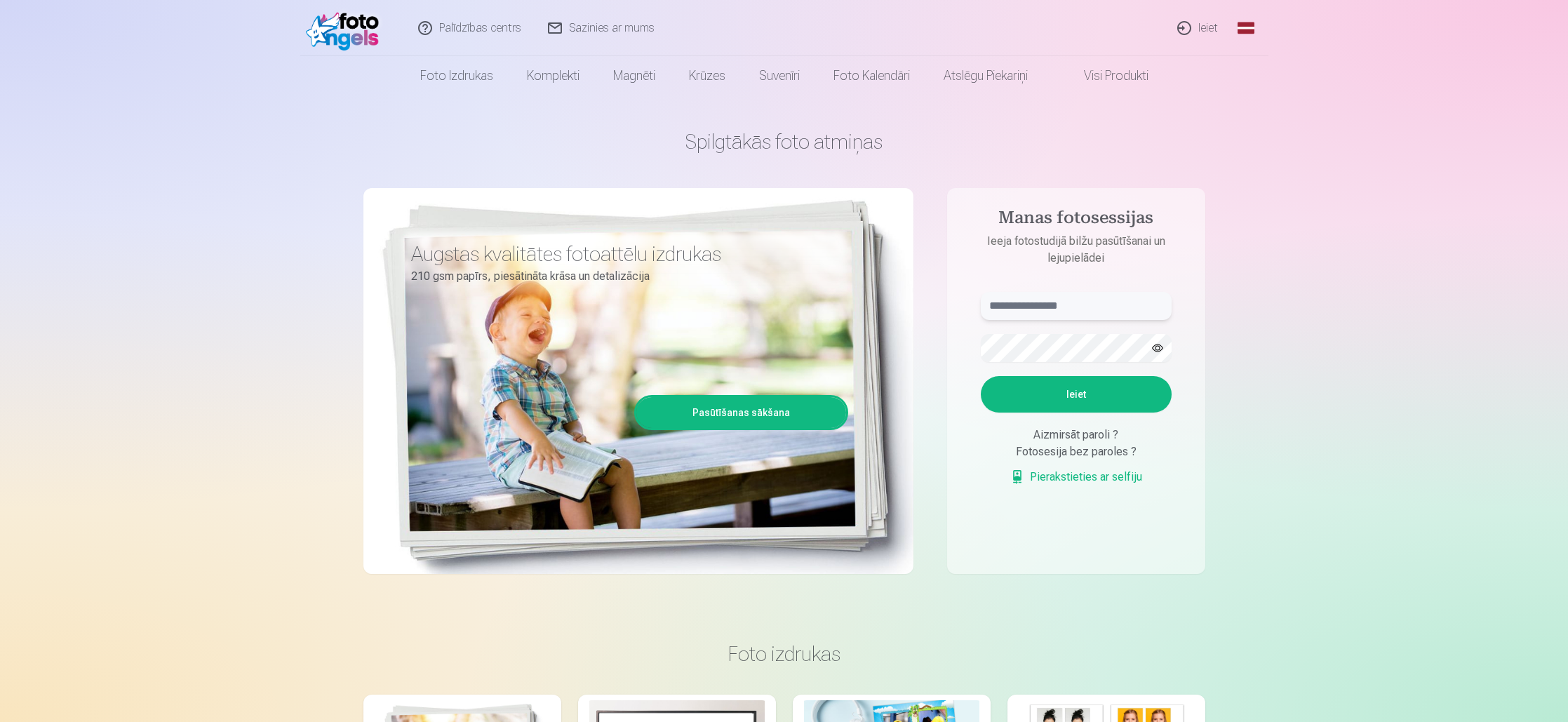
click at [1043, 311] on input "text" at bounding box center [1076, 305] width 191 height 28
type input "**********"
click at [1081, 397] on button "Ieiet" at bounding box center [1076, 393] width 191 height 36
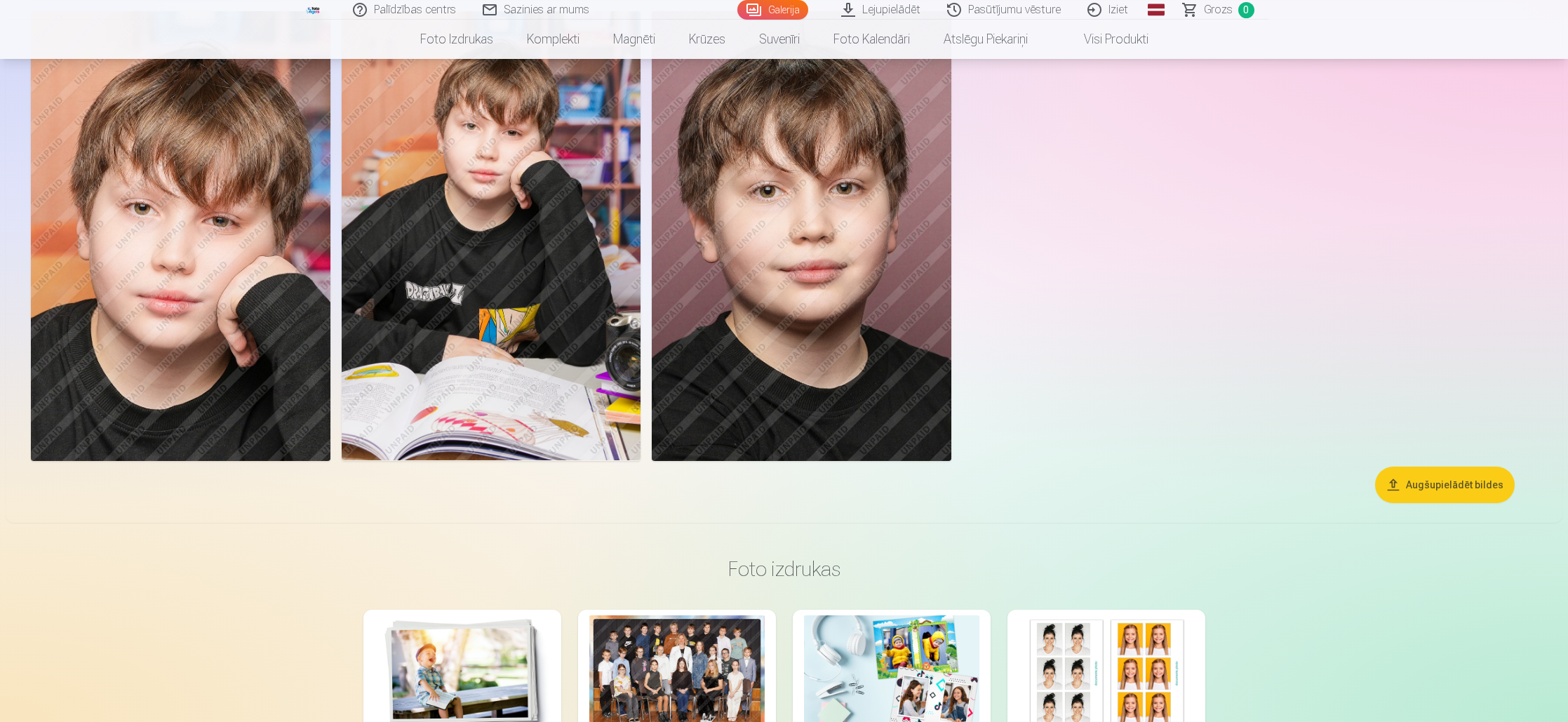
click at [808, 318] on img at bounding box center [801, 235] width 300 height 449
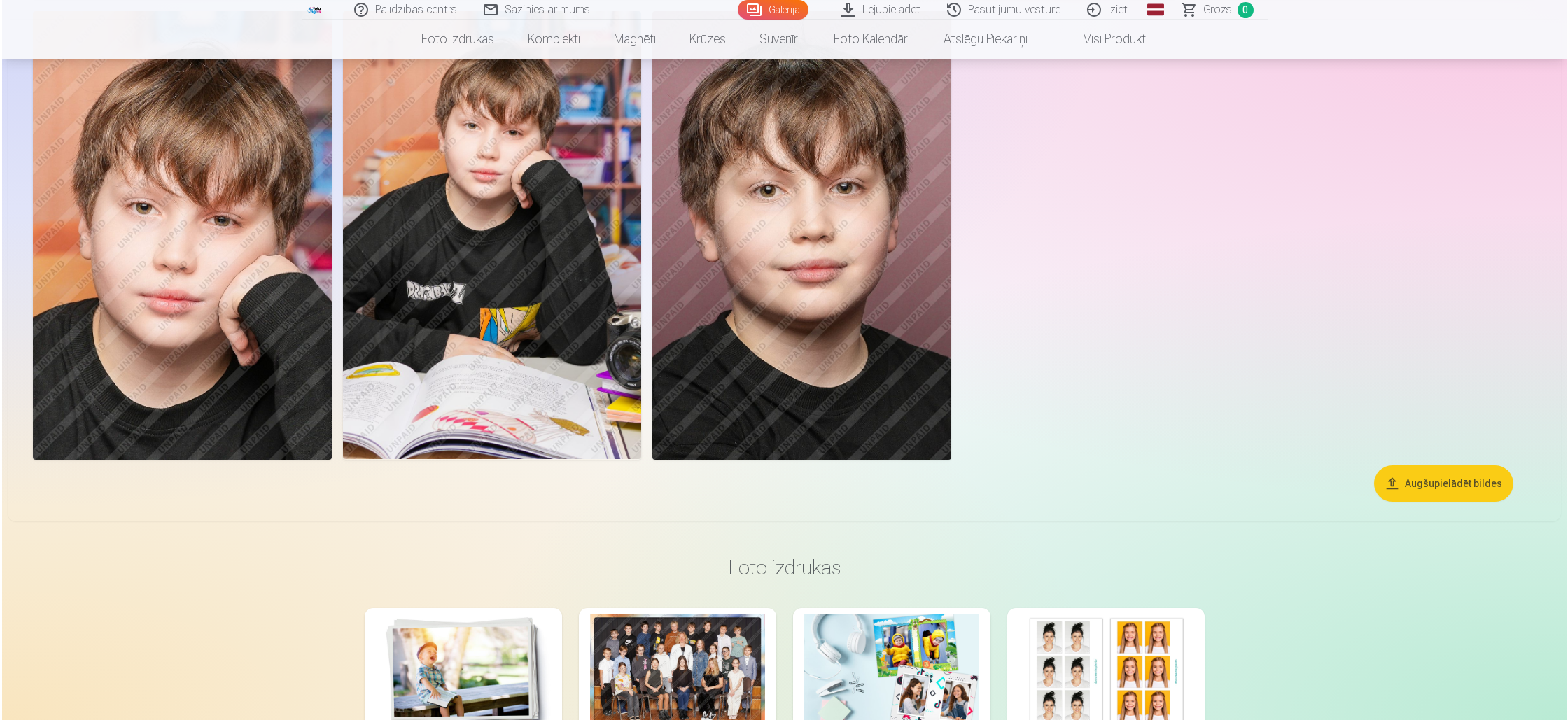
scroll to position [3966, 0]
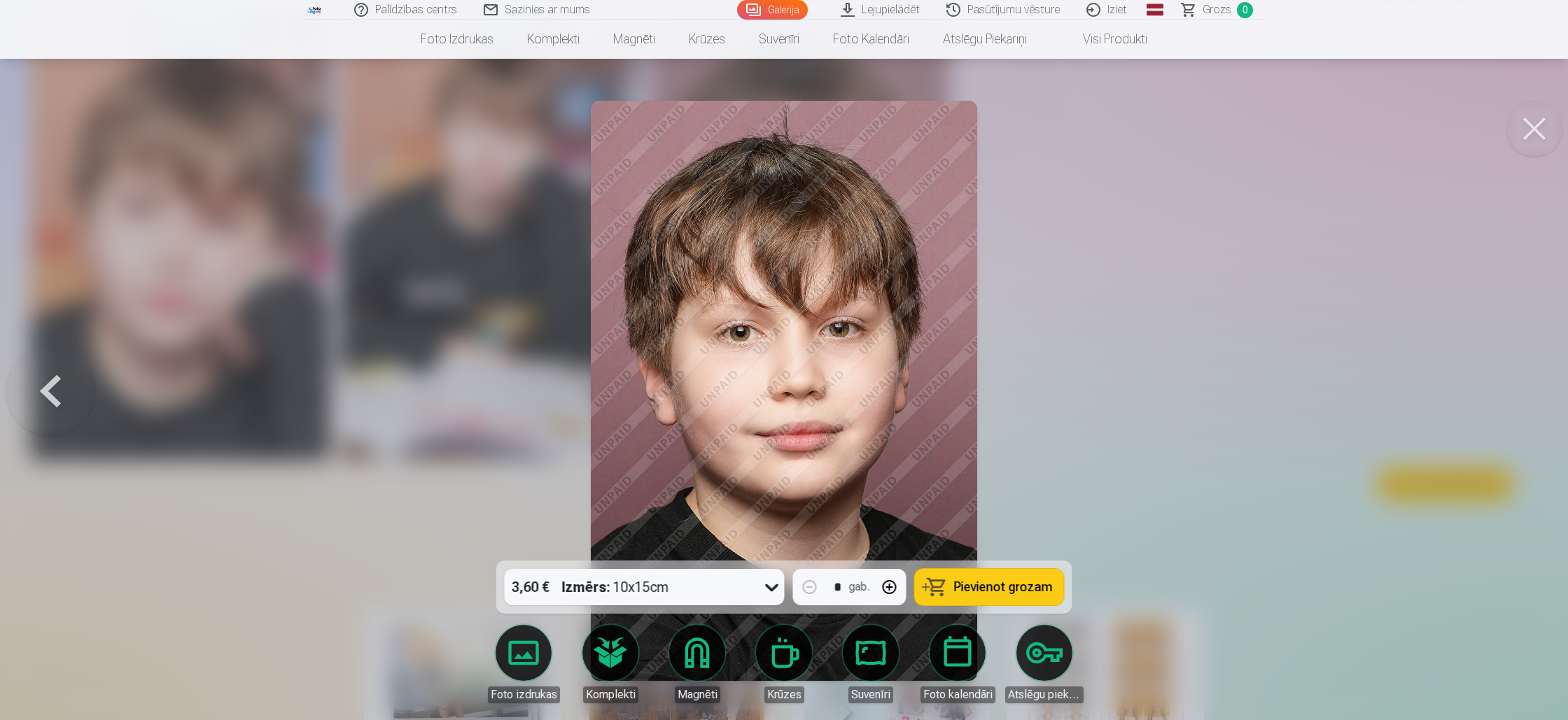
click at [1208, 488] on div at bounding box center [784, 360] width 1568 height 720
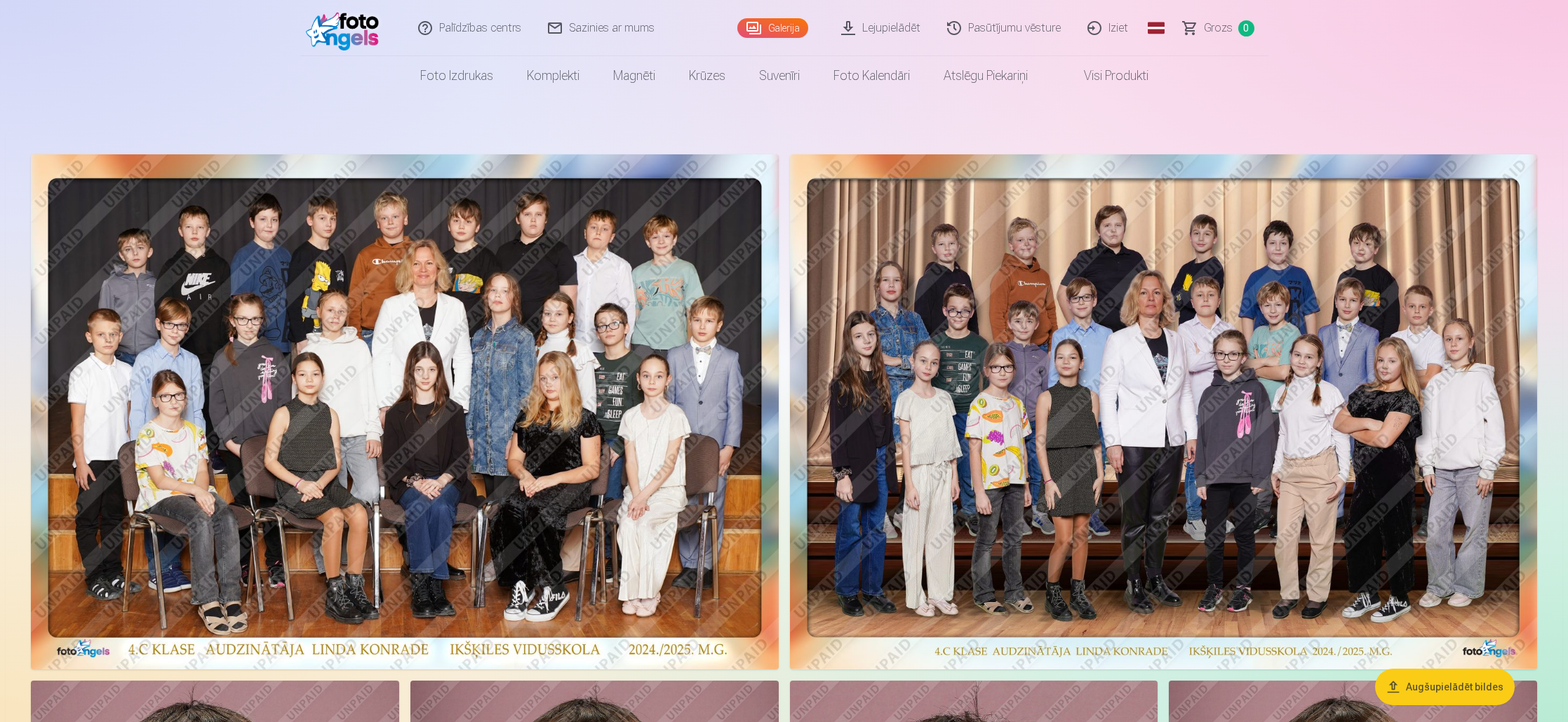
click at [888, 31] on link "Lejupielādēt" at bounding box center [882, 28] width 106 height 56
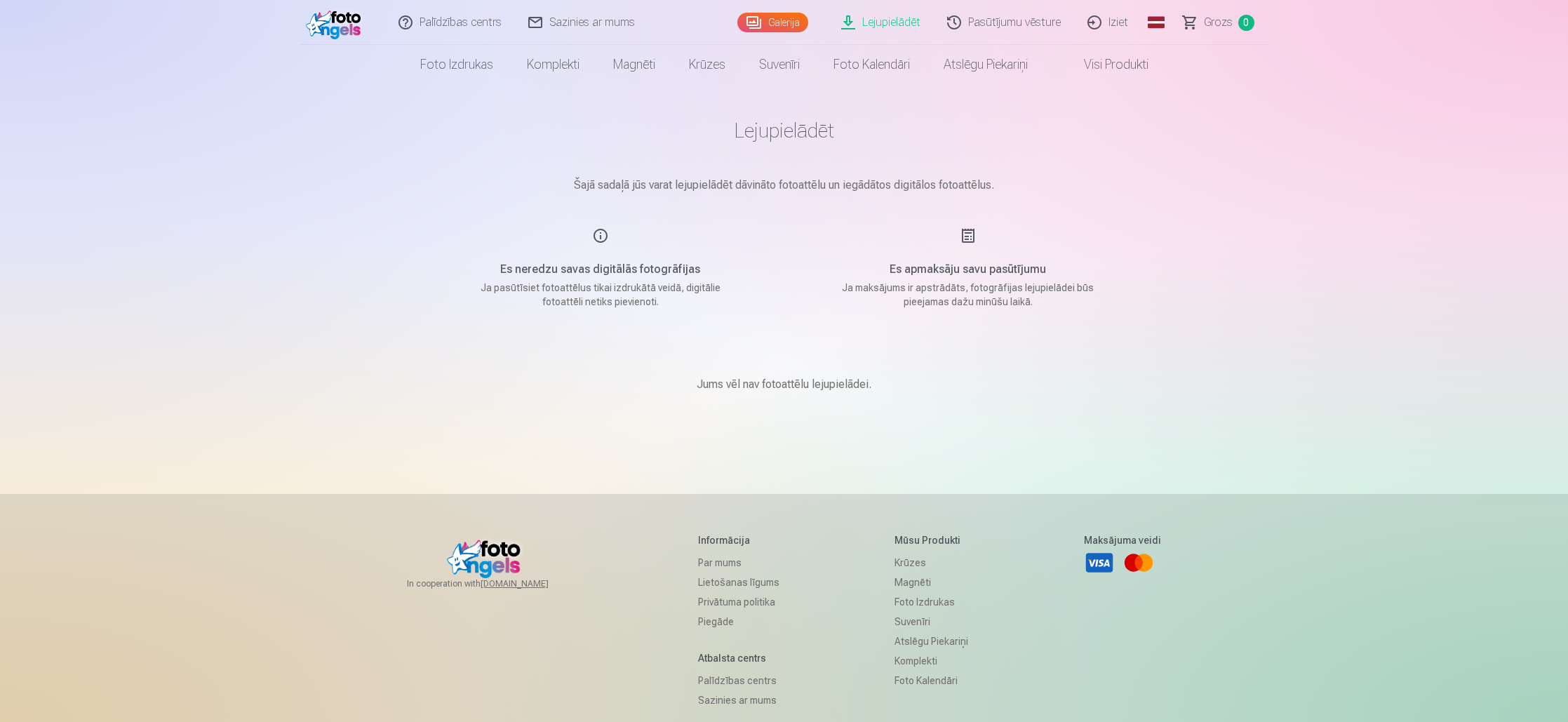
scroll to position [10, 0]
click at [1011, 22] on link "Pasūtījumu vēsture" at bounding box center [1005, 23] width 141 height 46
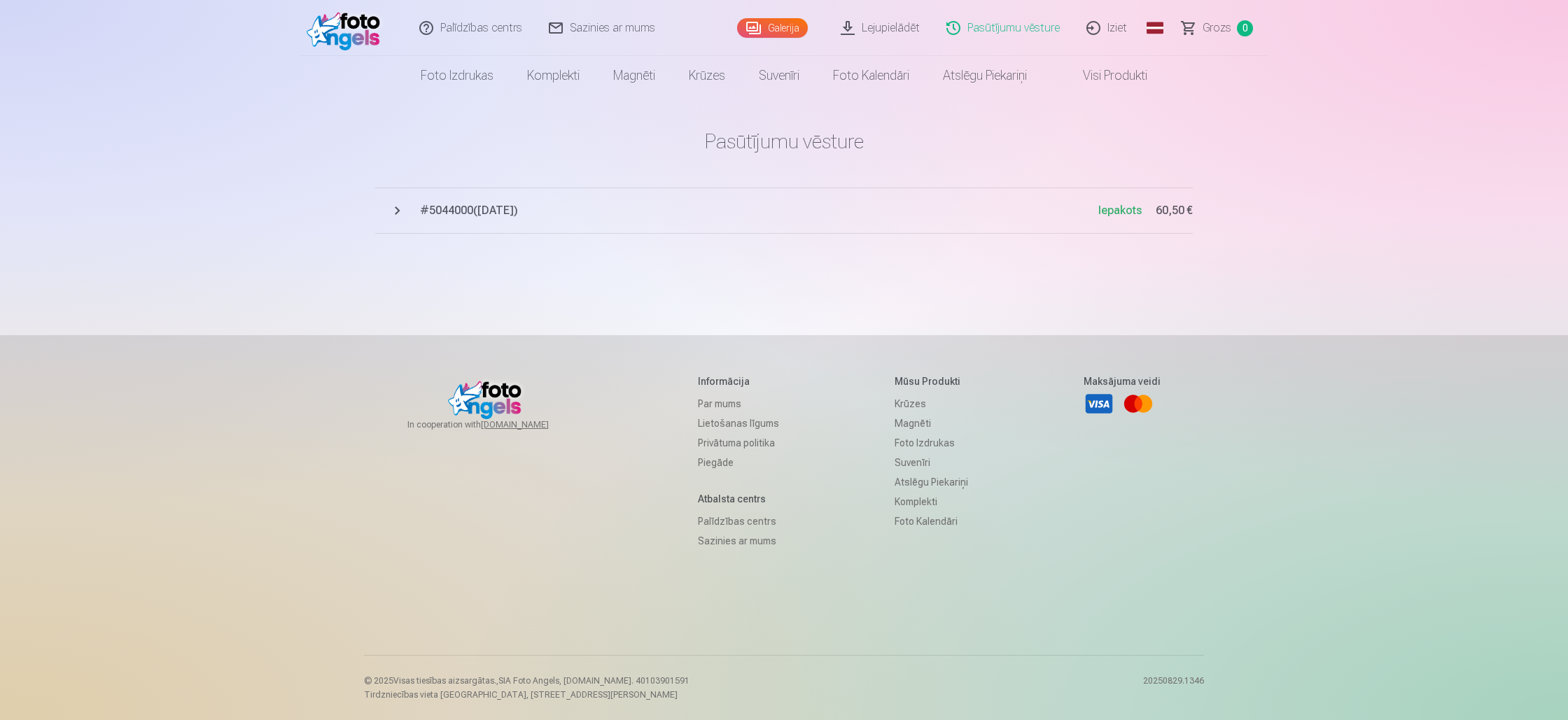
click at [473, 208] on span "# 5044000 ( 11.02.2025 )" at bounding box center [759, 210] width 678 height 17
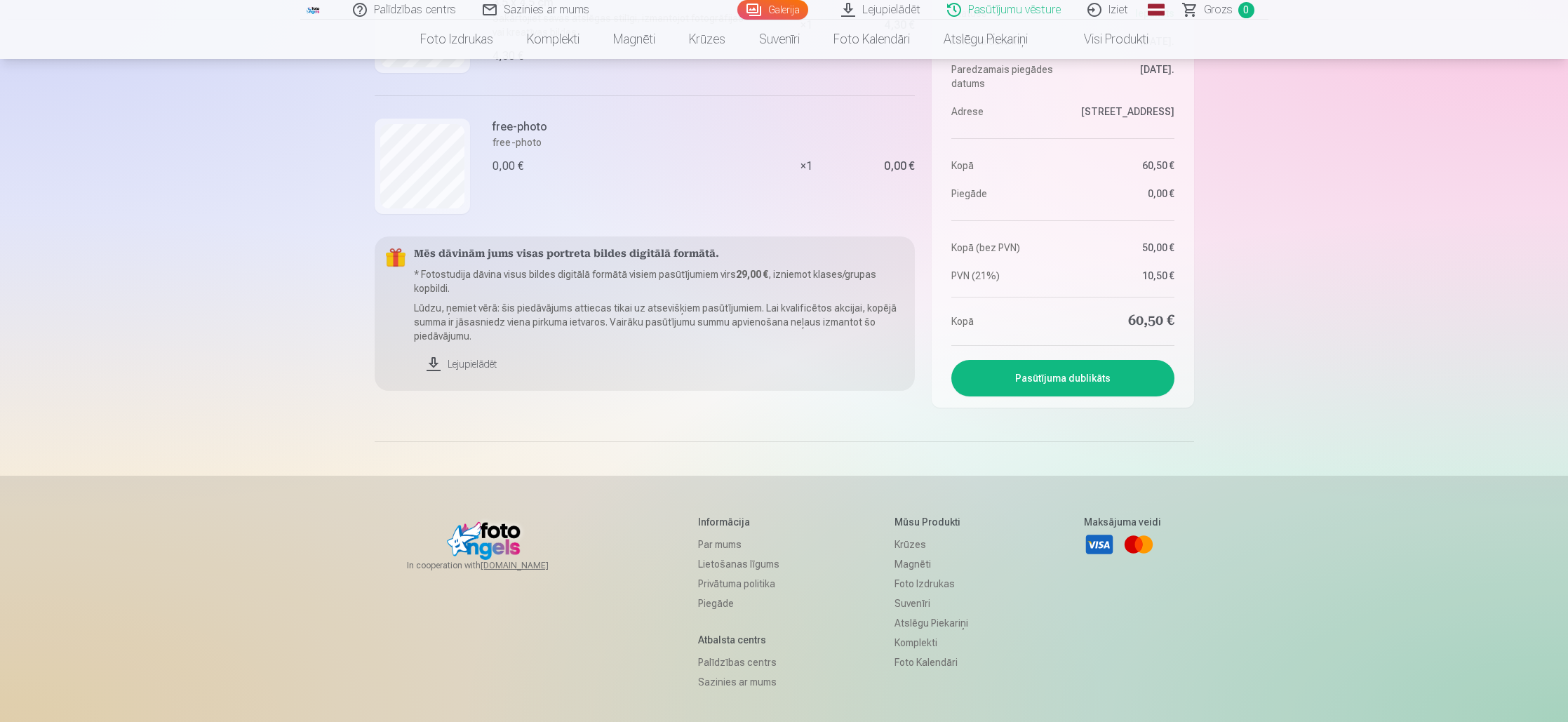
scroll to position [2435, 0]
click at [463, 358] on link "Lejupielādēt" at bounding box center [659, 362] width 490 height 31
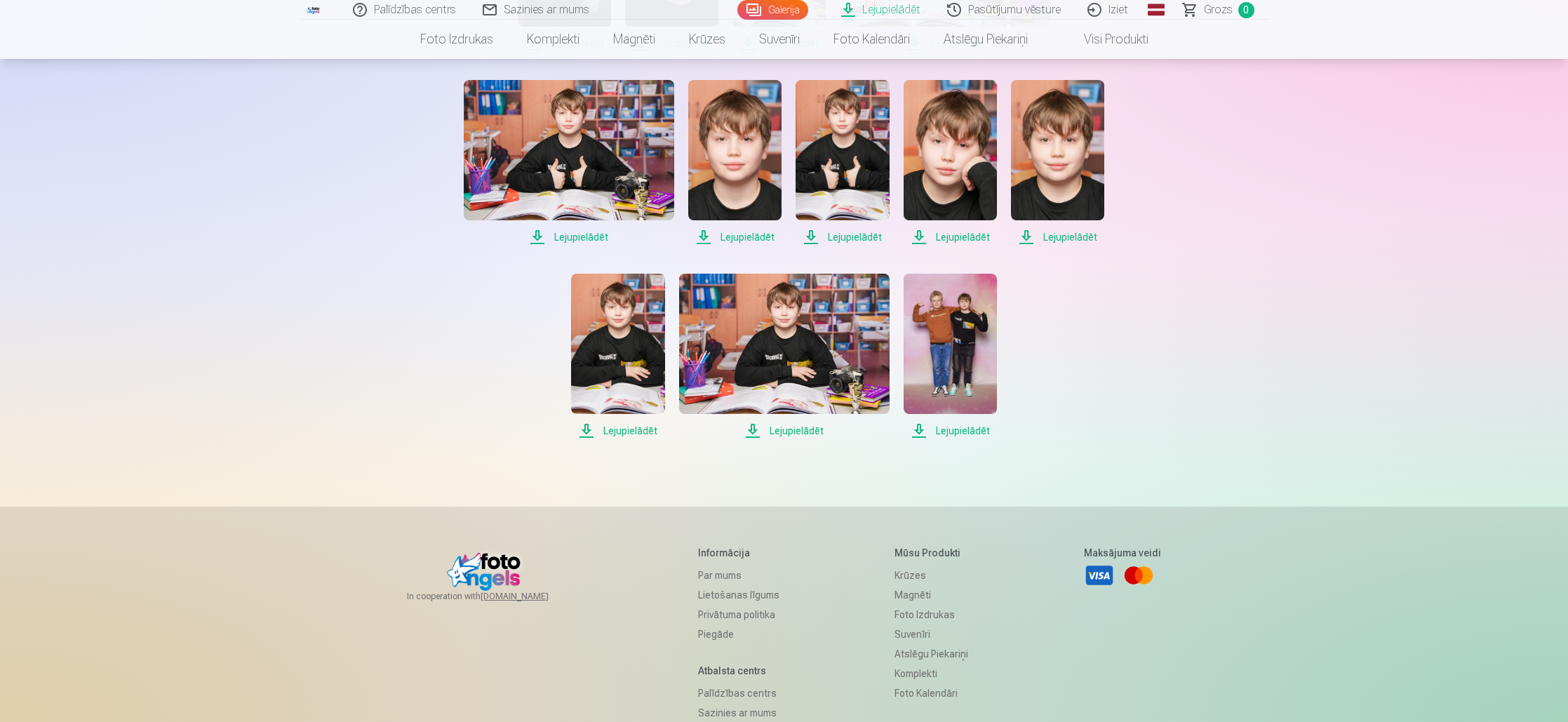
scroll to position [869, 0]
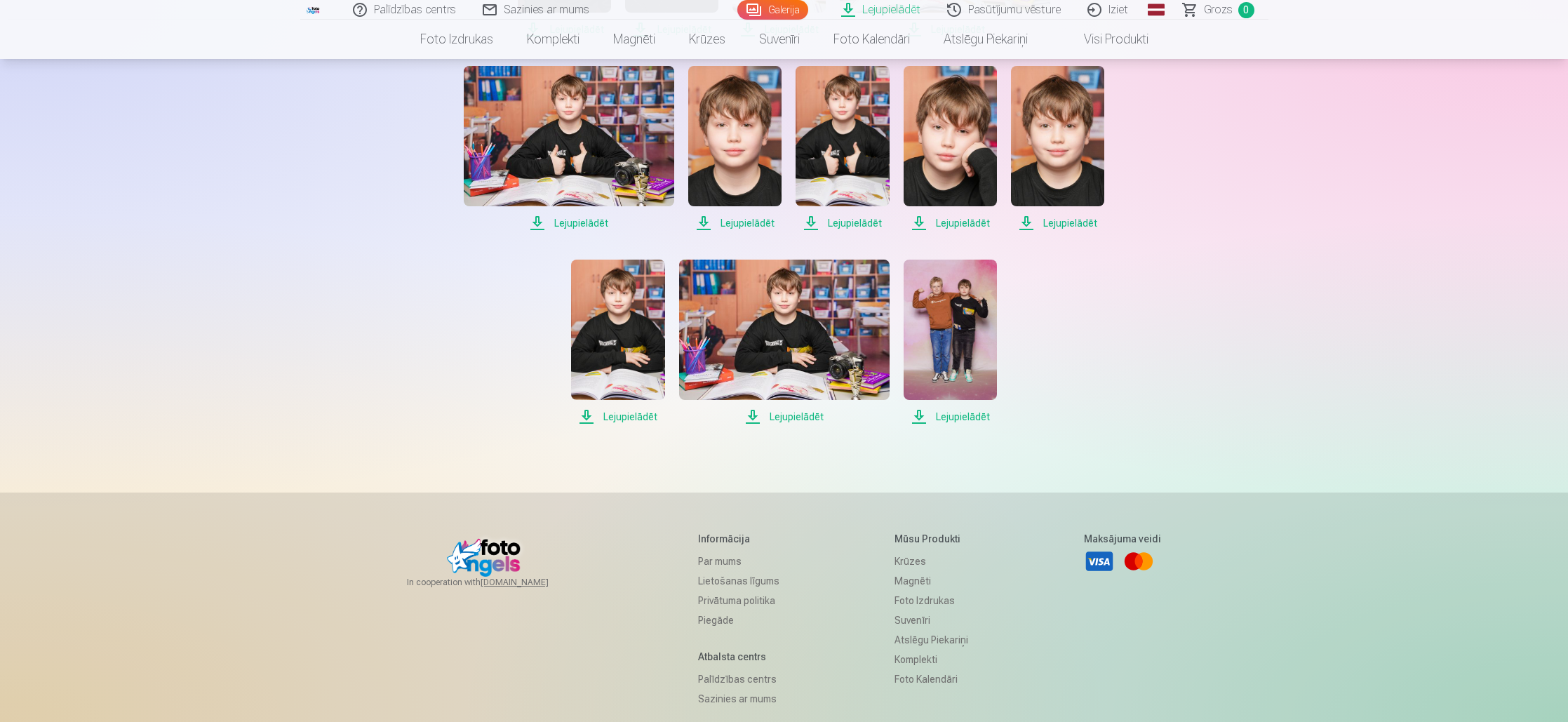
click at [728, 222] on span "Lejupielādēt" at bounding box center [735, 223] width 93 height 17
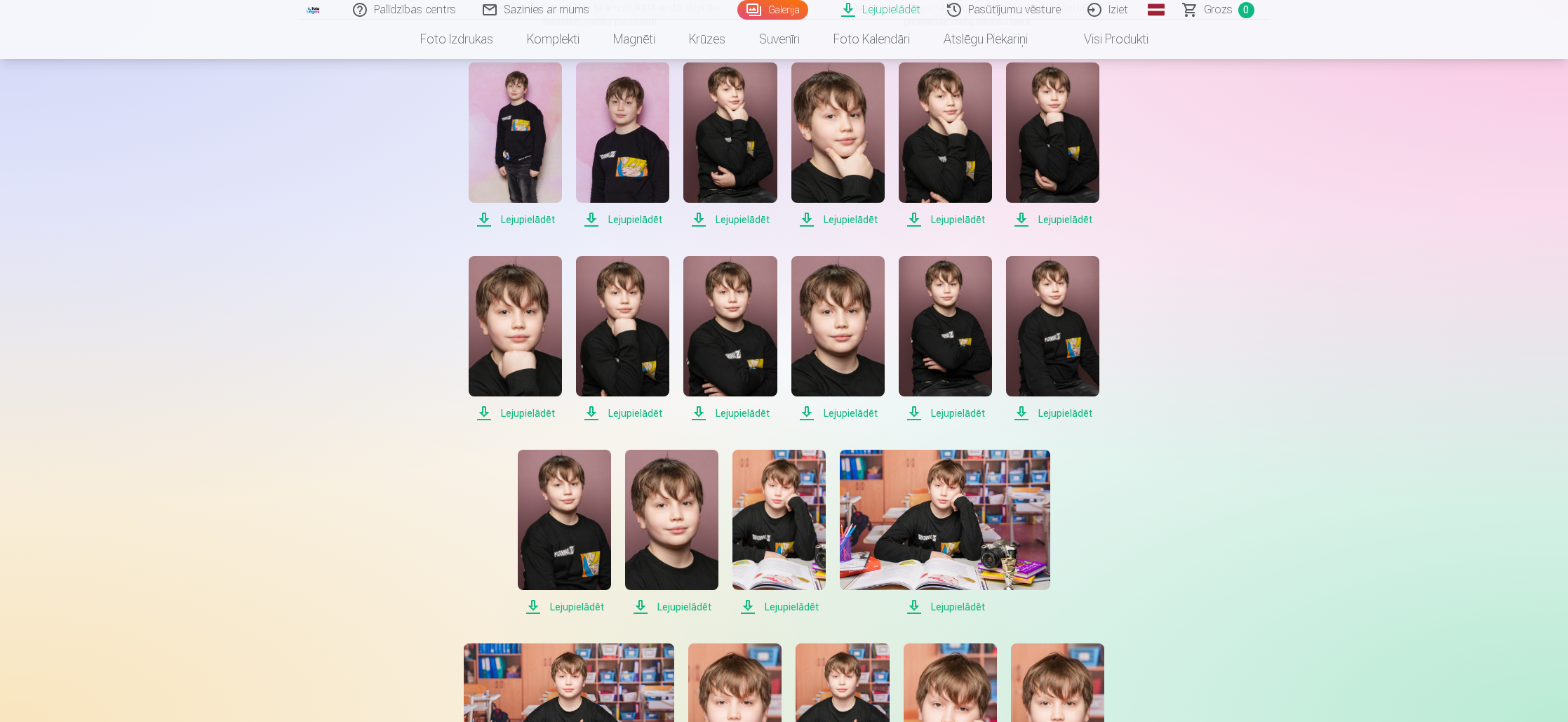
scroll to position [303, 0]
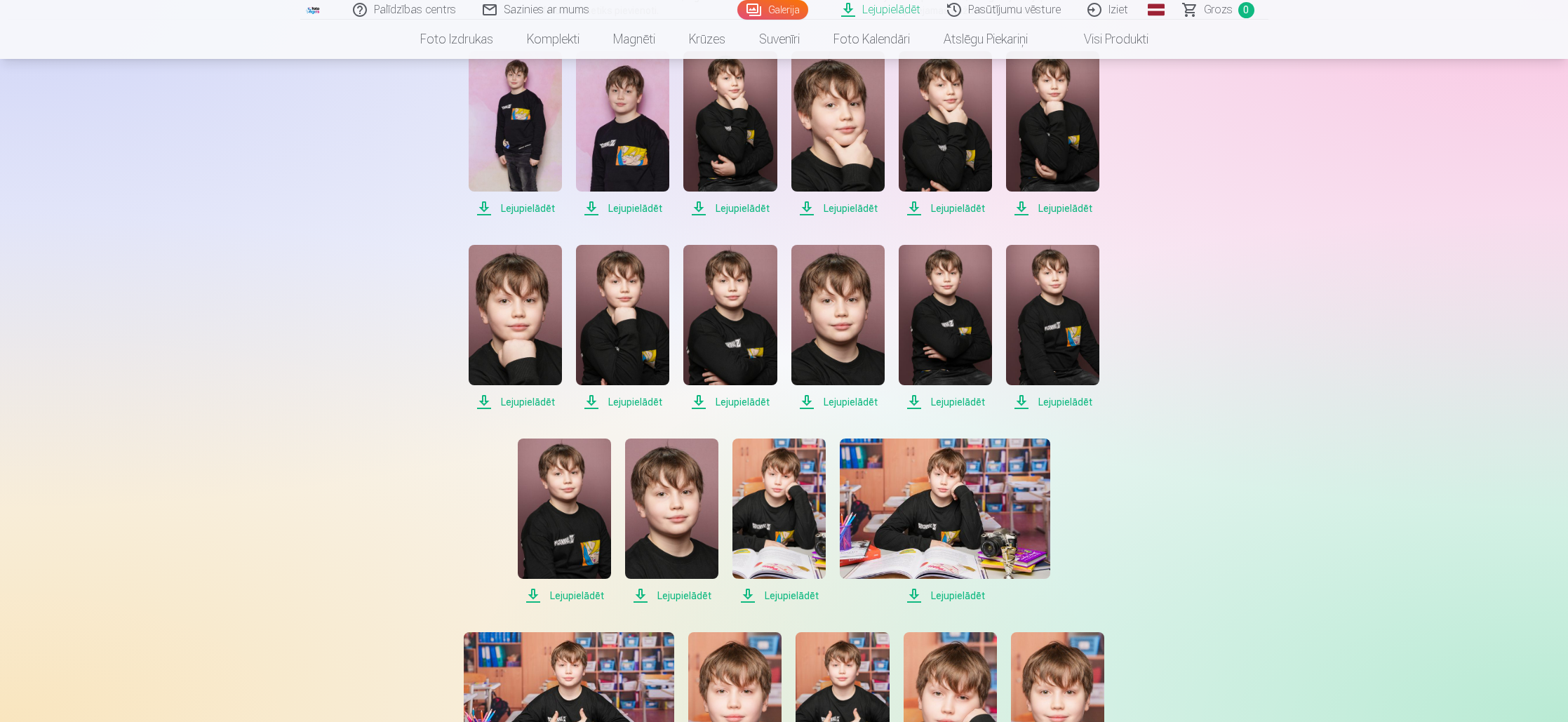
click at [677, 597] on span "Lejupielādēt" at bounding box center [672, 596] width 93 height 17
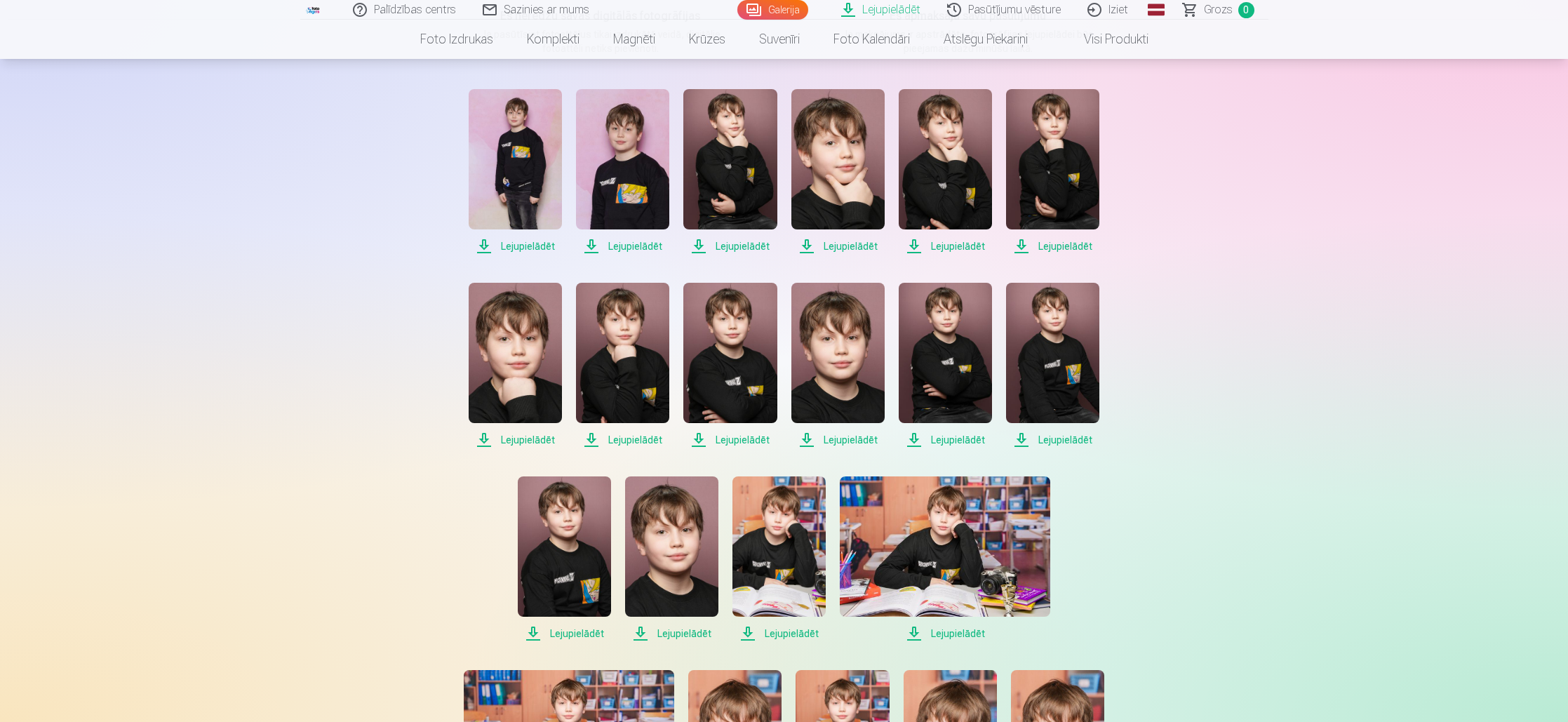
scroll to position [273, 0]
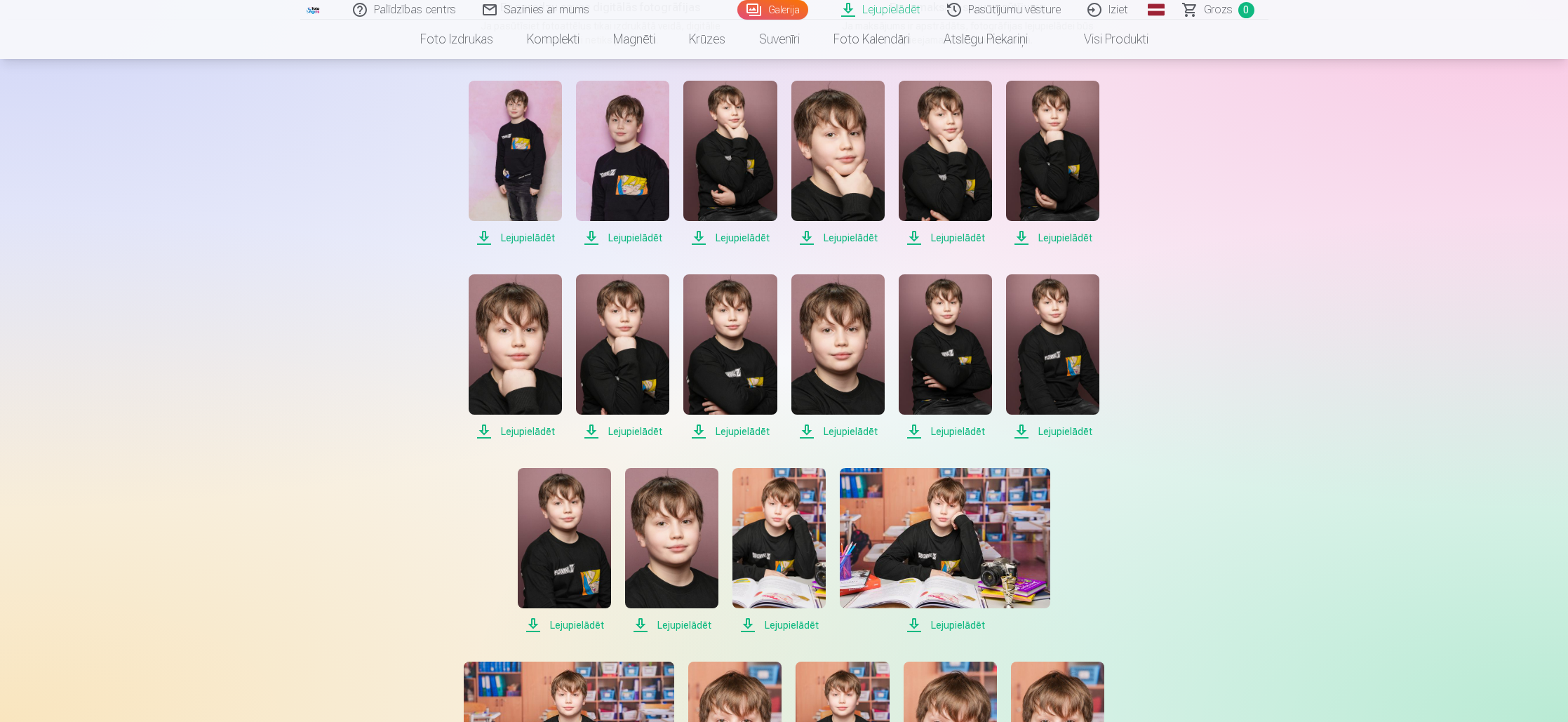
click at [535, 236] on span "Lejupielādēt" at bounding box center [515, 238] width 93 height 17
click at [634, 237] on span "Lejupielādēt" at bounding box center [623, 238] width 93 height 17
click at [726, 235] on span "Lejupielādēt" at bounding box center [730, 238] width 93 height 17
click at [838, 237] on span "Lejupielādēt" at bounding box center [837, 238] width 93 height 17
click at [954, 237] on span "Lejupielādēt" at bounding box center [945, 238] width 93 height 17
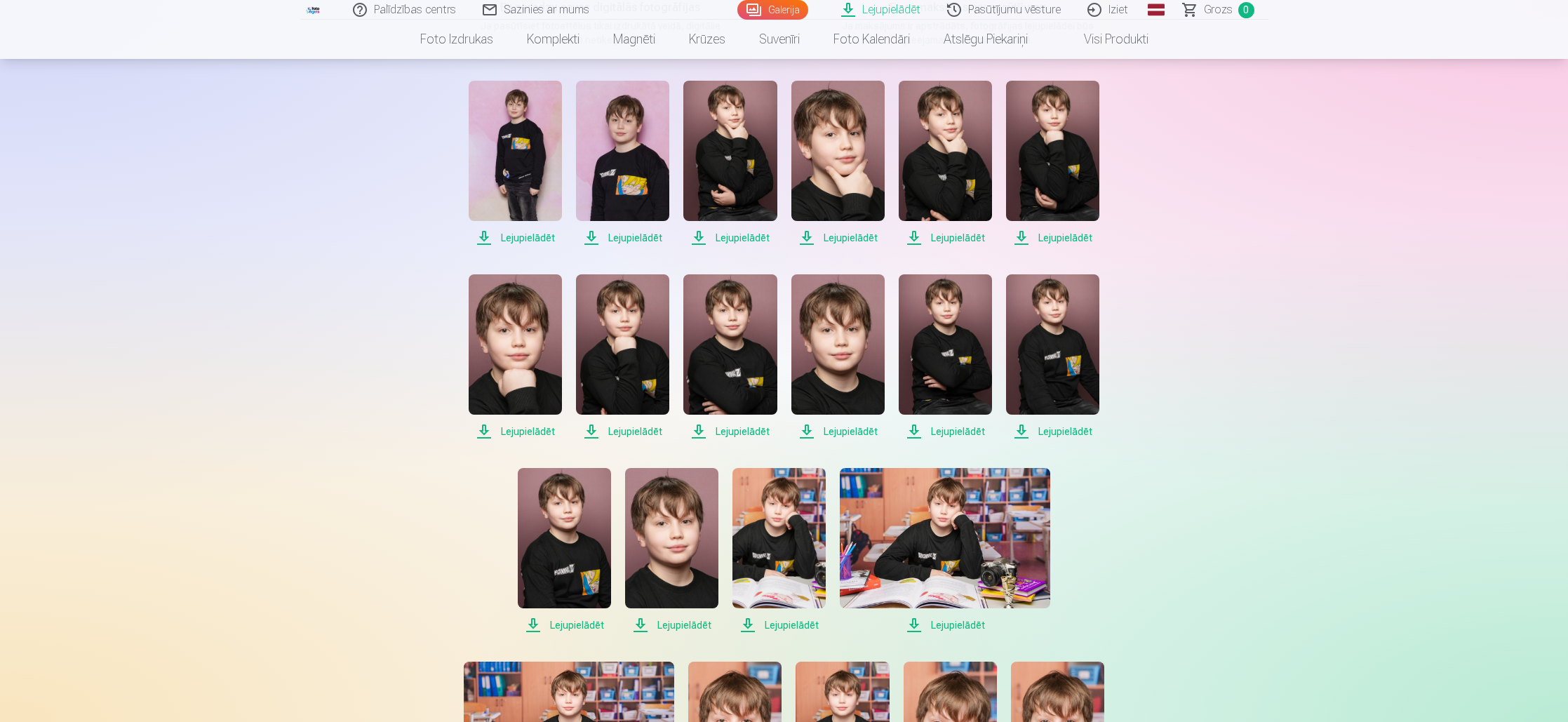
click at [1055, 236] on span "Lejupielādēt" at bounding box center [1052, 238] width 93 height 17
click at [518, 430] on span "Lejupielādēt" at bounding box center [515, 431] width 93 height 17
click at [627, 429] on span "Lejupielādēt" at bounding box center [623, 431] width 93 height 17
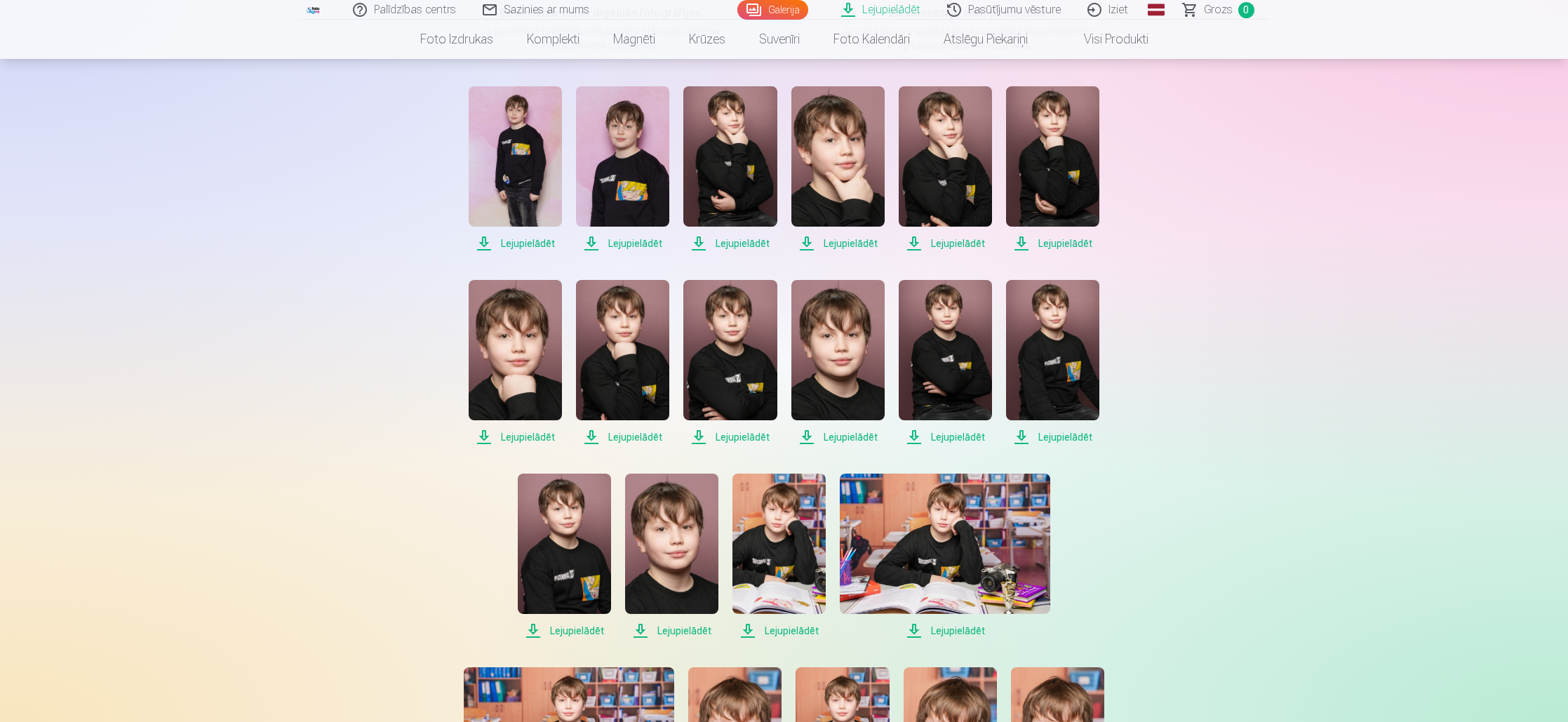
scroll to position [267, 0]
click at [850, 437] on span "Lejupielādēt" at bounding box center [837, 438] width 93 height 17
click at [947, 438] on span "Lejupielādēt" at bounding box center [945, 438] width 93 height 17
click at [1056, 438] on span "Lejupielādēt" at bounding box center [1052, 438] width 93 height 17
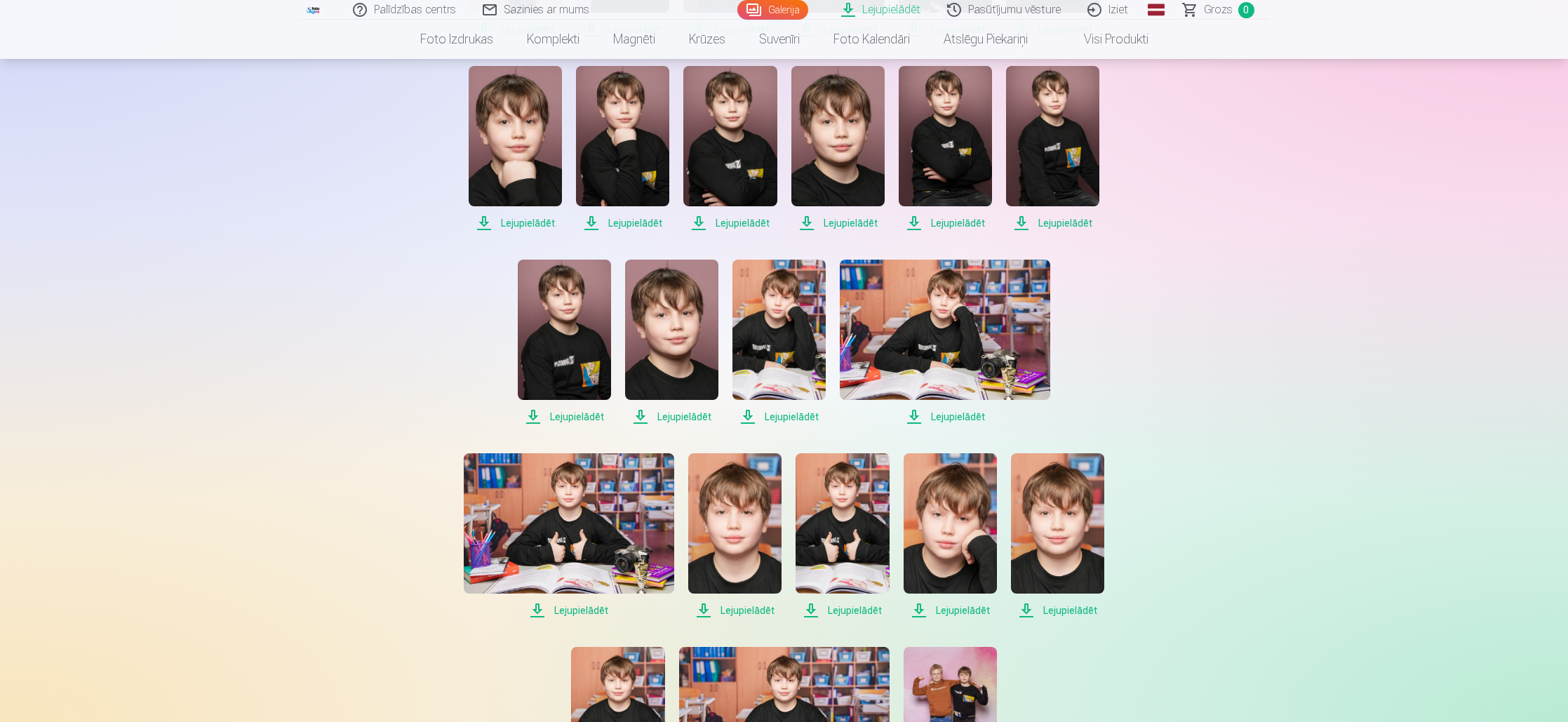
scroll to position [507, 0]
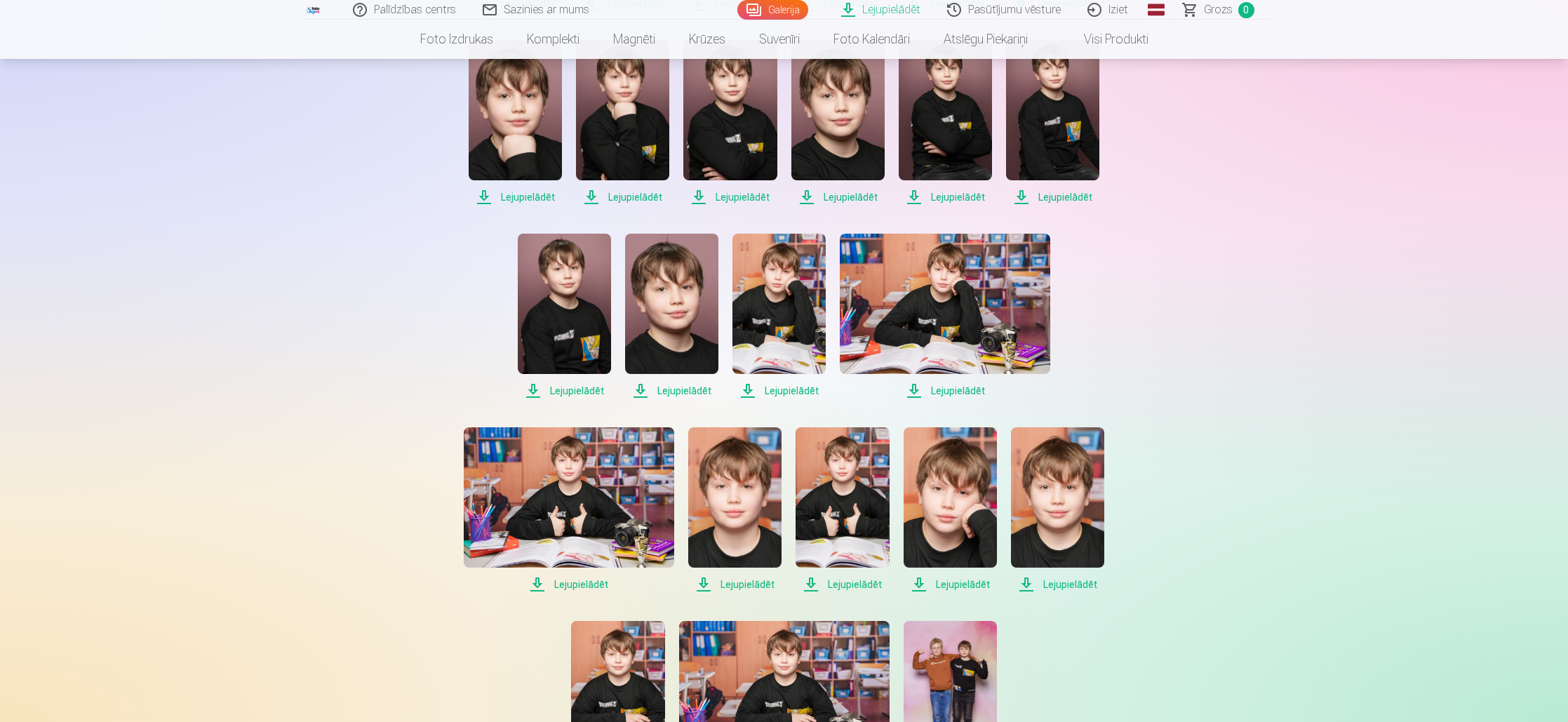
click at [564, 386] on span "Lejupielādēt" at bounding box center [564, 391] width 93 height 17
click at [674, 388] on span "Lejupielādēt" at bounding box center [672, 391] width 93 height 17
click at [785, 392] on span "Lejupielādēt" at bounding box center [779, 391] width 93 height 17
click at [949, 388] on span "Lejupielādēt" at bounding box center [945, 391] width 210 height 17
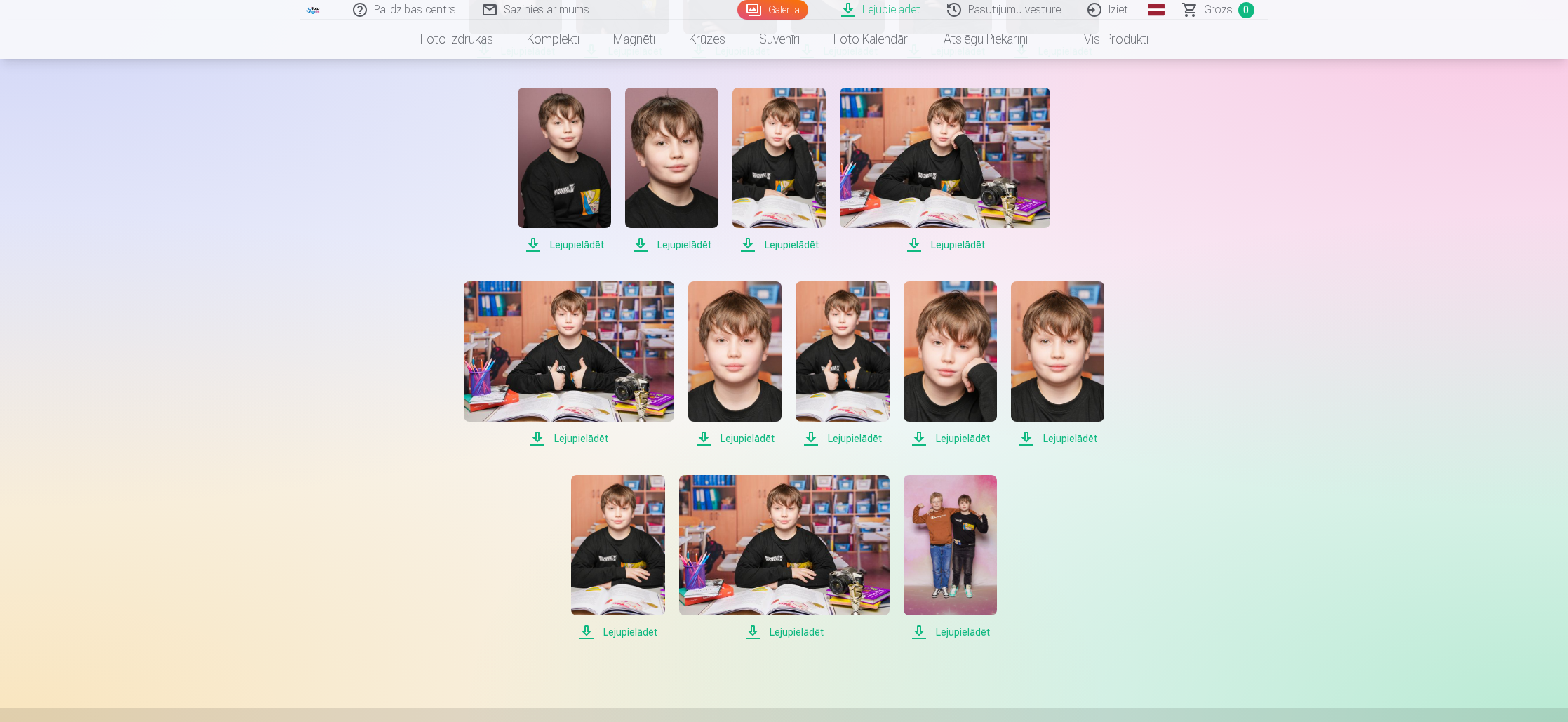
scroll to position [662, 0]
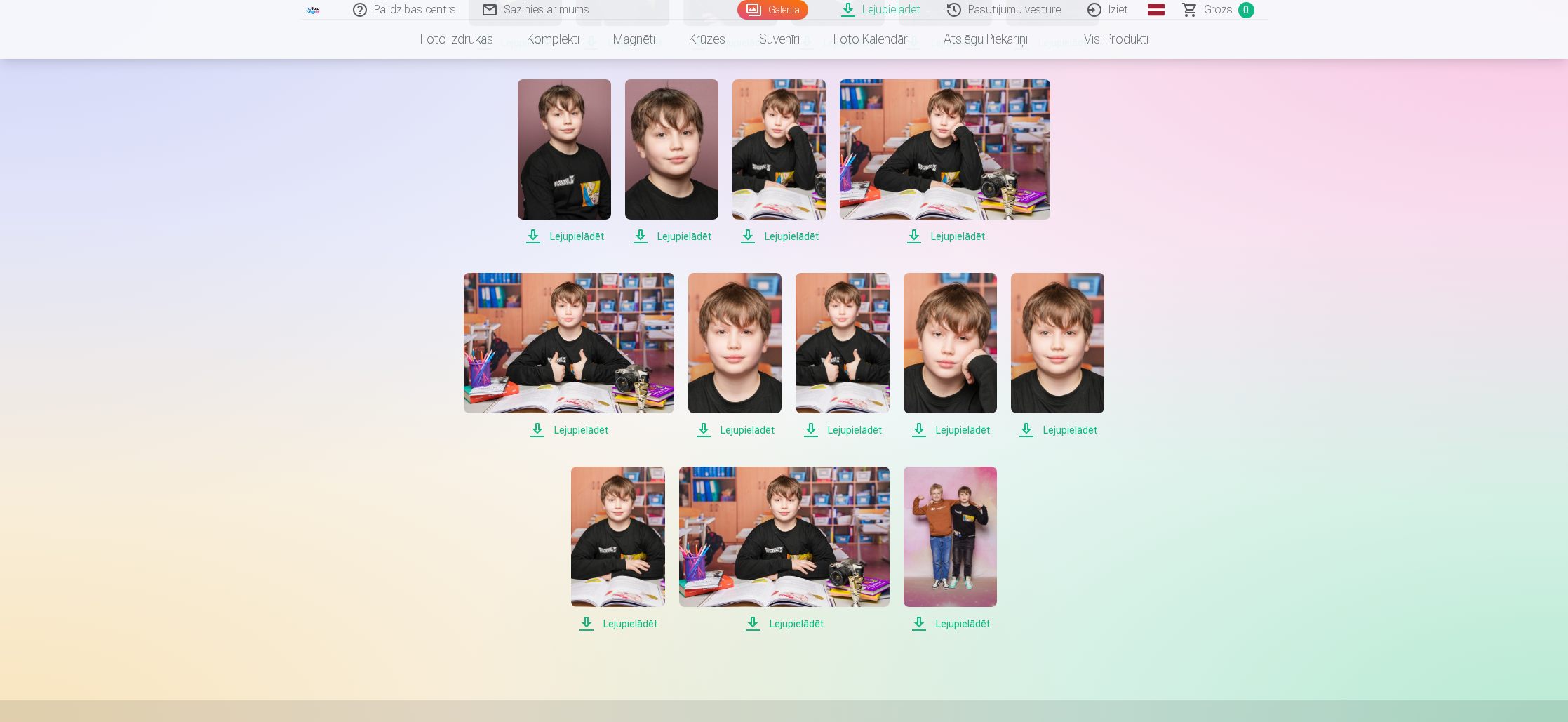
click at [572, 426] on span "Lejupielādēt" at bounding box center [568, 430] width 210 height 17
click at [745, 425] on span "Lejupielādēt" at bounding box center [735, 430] width 93 height 17
click at [846, 431] on span "Lejupielādēt" at bounding box center [842, 430] width 93 height 17
click at [965, 430] on span "Lejupielādēt" at bounding box center [950, 430] width 93 height 17
click at [1073, 429] on span "Lejupielādēt" at bounding box center [1057, 430] width 93 height 17
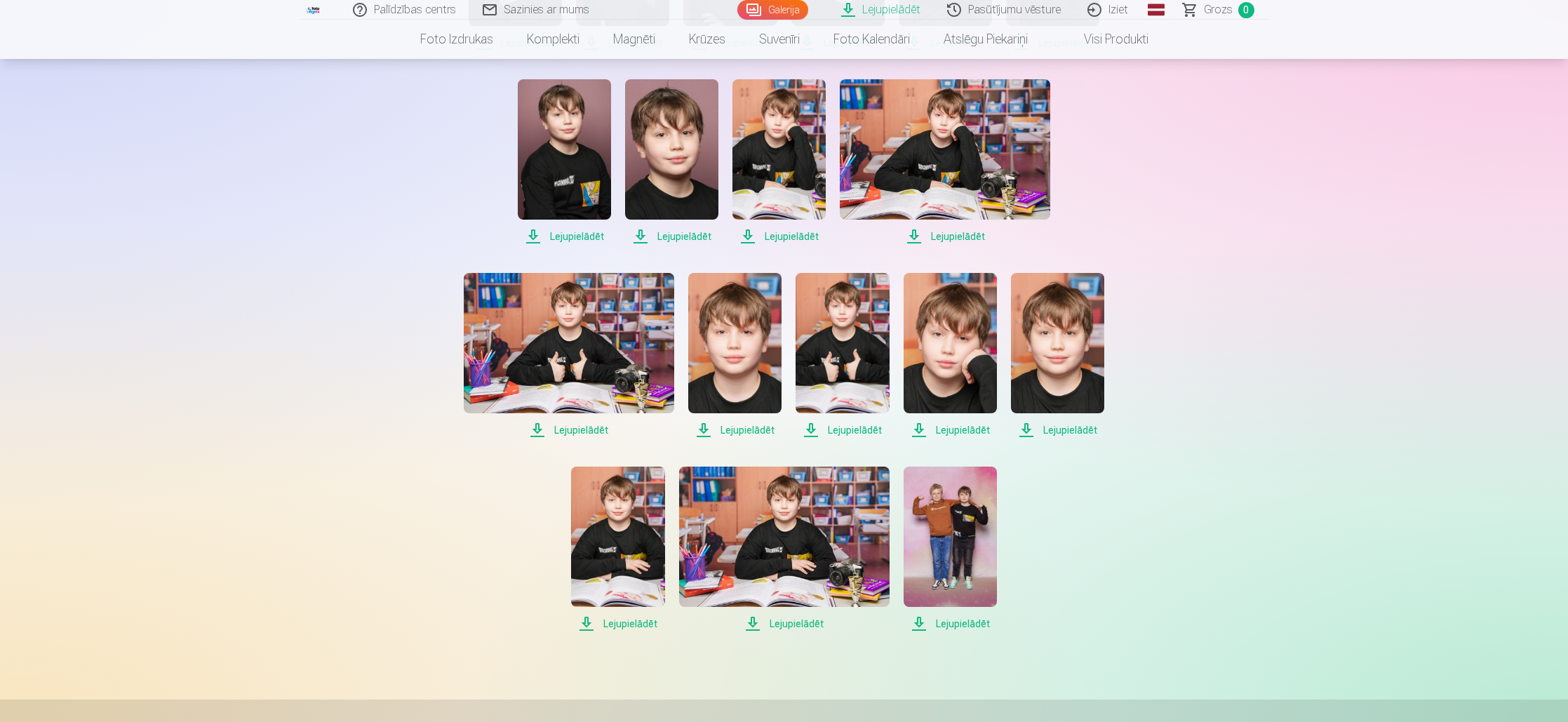
click at [618, 623] on span "Lejupielādēt" at bounding box center [617, 624] width 93 height 17
click at [786, 621] on span "Lejupielādēt" at bounding box center [784, 624] width 210 height 17
click at [954, 621] on span "Lejupielādēt" at bounding box center [950, 624] width 93 height 17
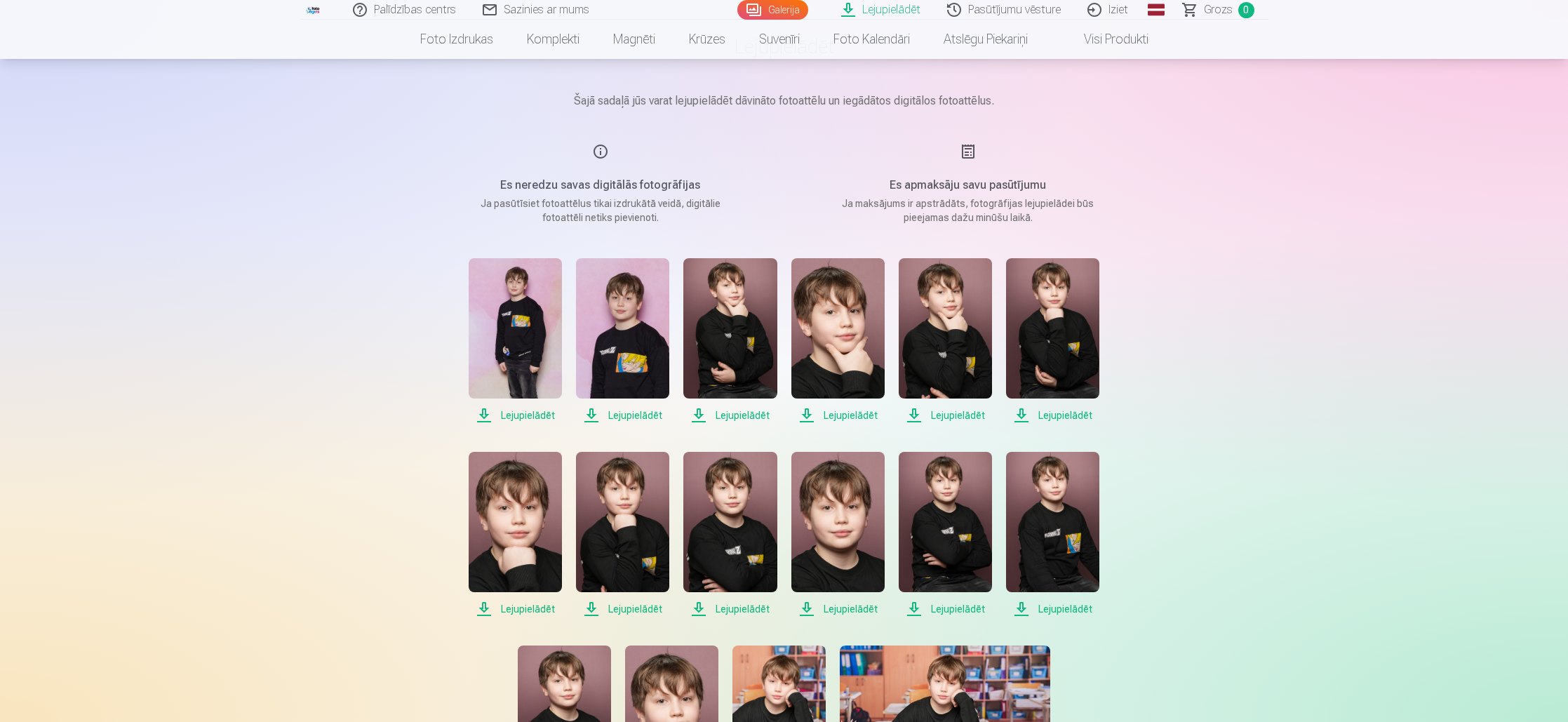
scroll to position [0, 0]
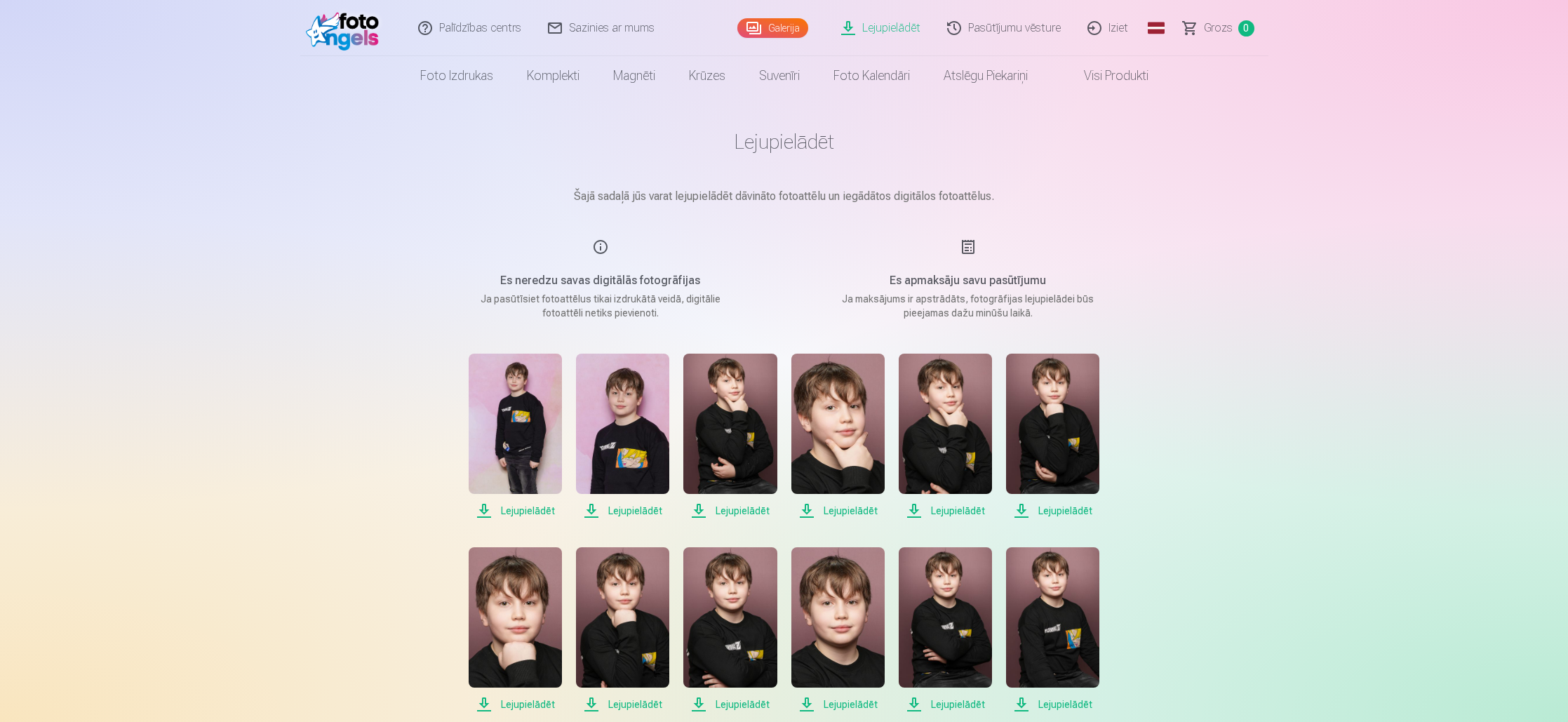
click at [1119, 24] on link "Iziet" at bounding box center [1108, 28] width 68 height 56
